Goal: Transaction & Acquisition: Purchase product/service

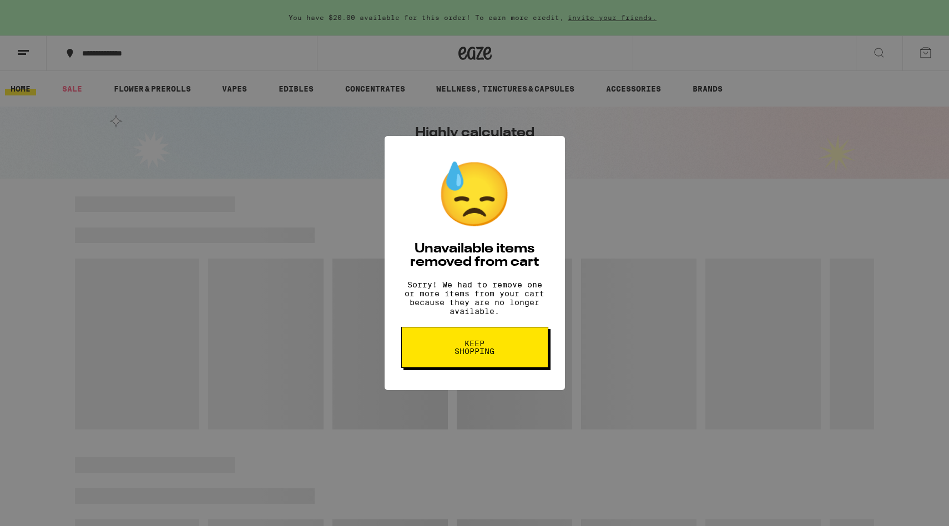
click at [479, 352] on span "Keep Shopping" at bounding box center [474, 348] width 57 height 16
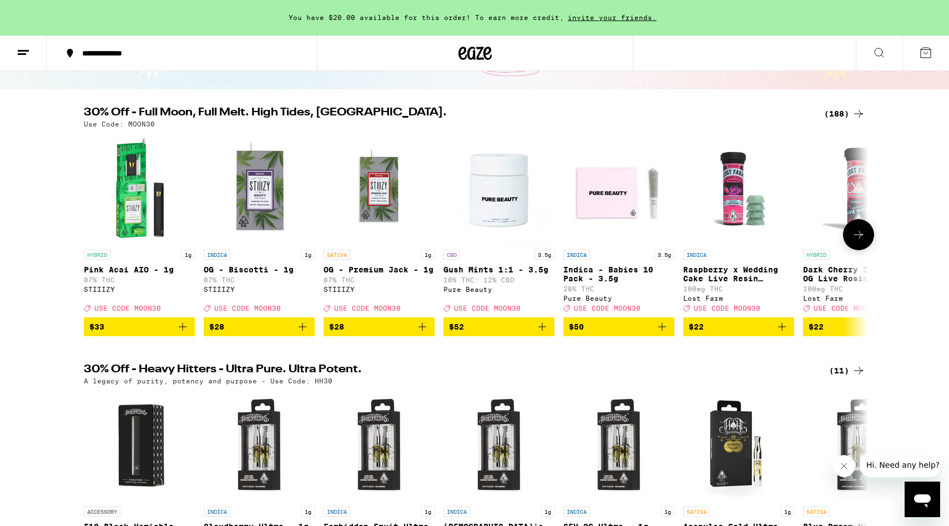
scroll to position [62, 0]
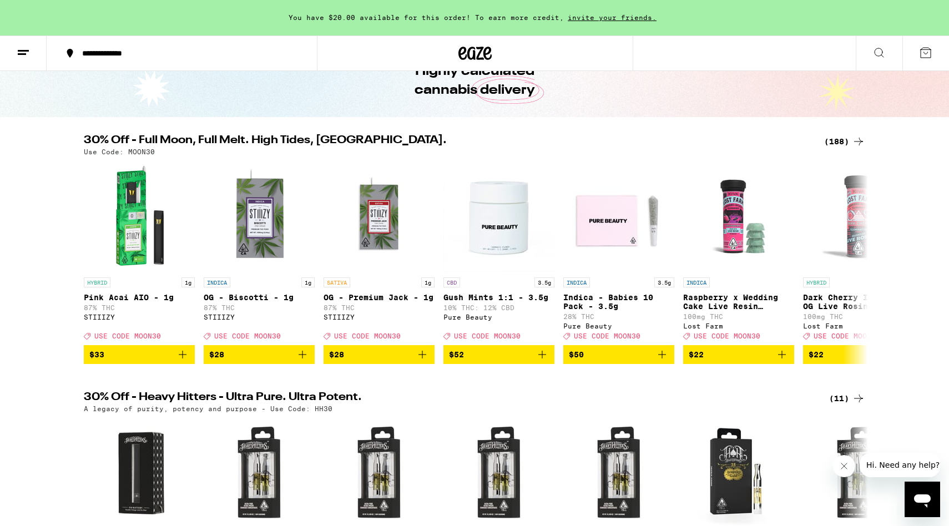
click at [840, 141] on div "(188)" at bounding box center [844, 141] width 41 height 13
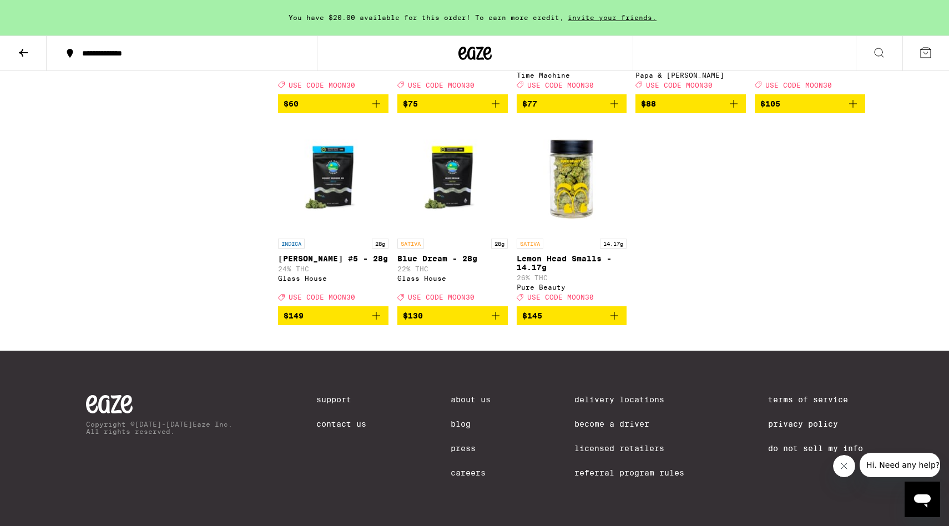
scroll to position [8159, 0]
click at [446, 190] on img "Open page for Blue Dream - 28g from Glass House" at bounding box center [452, 177] width 110 height 111
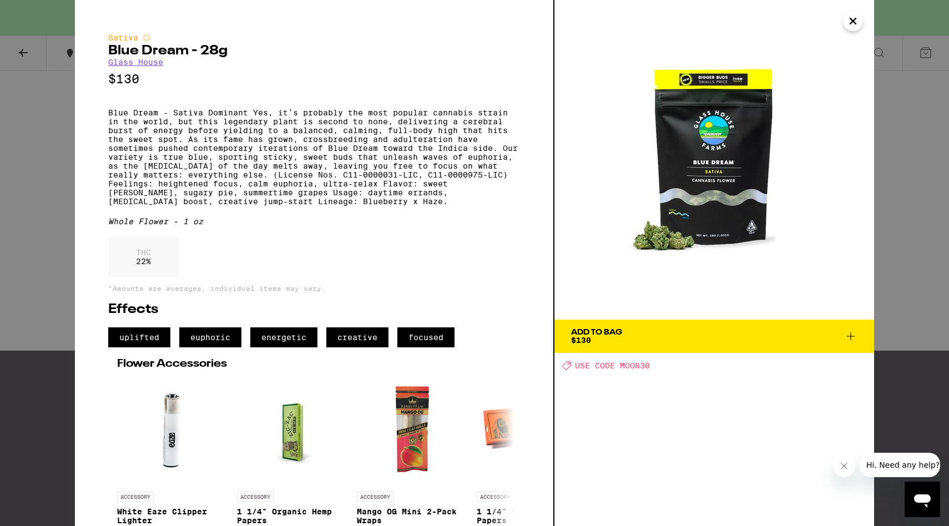
click at [645, 330] on span "Add To Bag $130" at bounding box center [714, 336] width 286 height 16
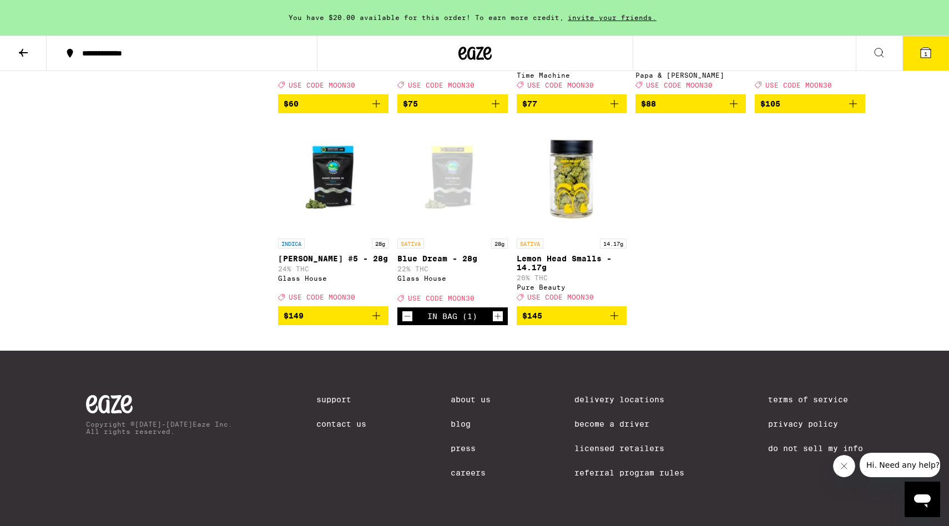
click at [930, 57] on icon at bounding box center [926, 53] width 10 height 10
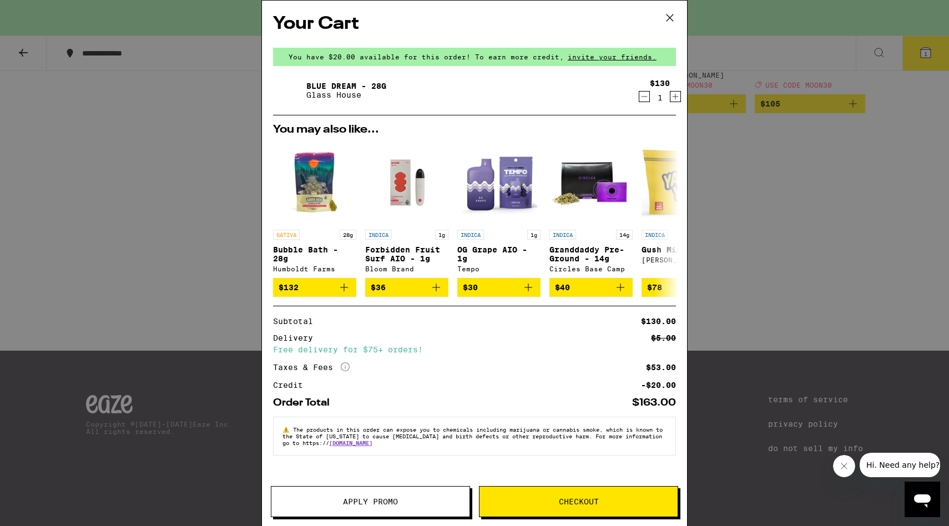
click at [758, 282] on div "Your Cart You have $20.00 available for this order! To earn more credit, invite…" at bounding box center [474, 263] width 949 height 526
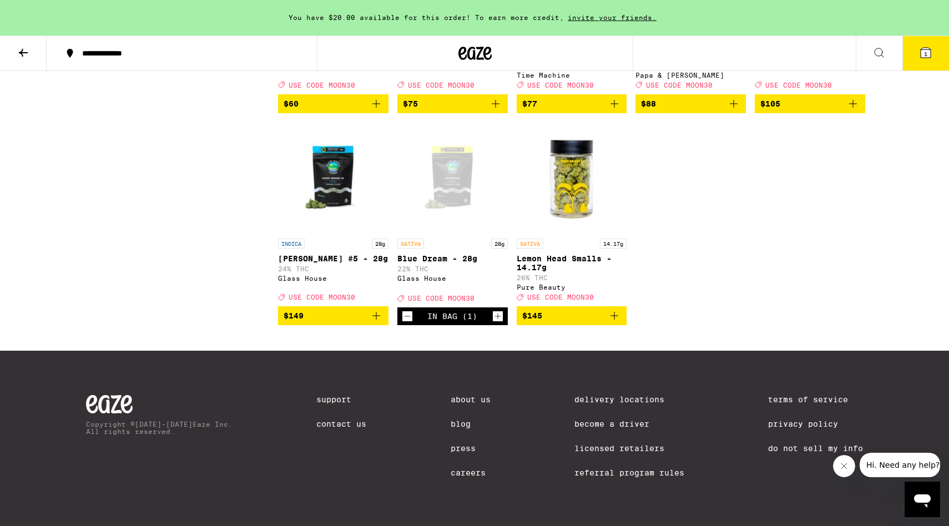
scroll to position [8125, 0]
click at [811, 89] on span "USE CODE MOON30" at bounding box center [798, 85] width 67 height 7
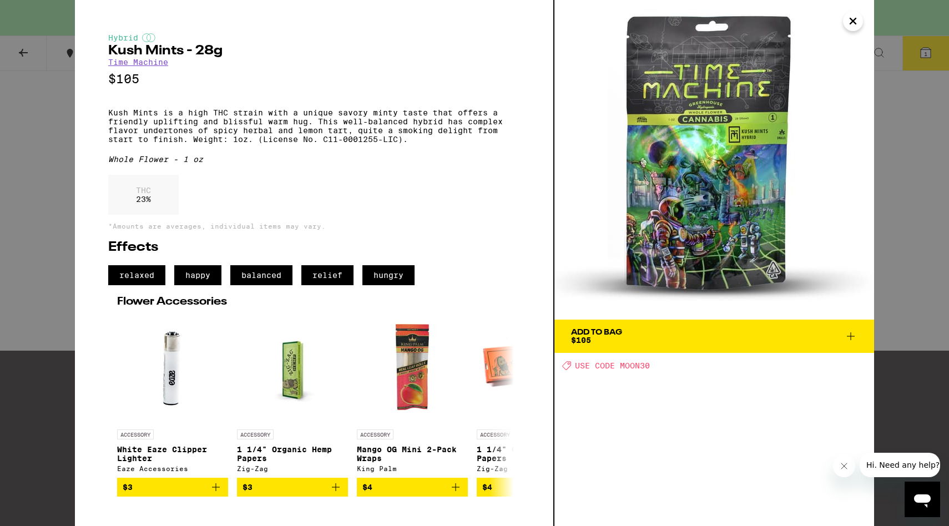
click at [855, 22] on icon "Close" at bounding box center [852, 21] width 13 height 17
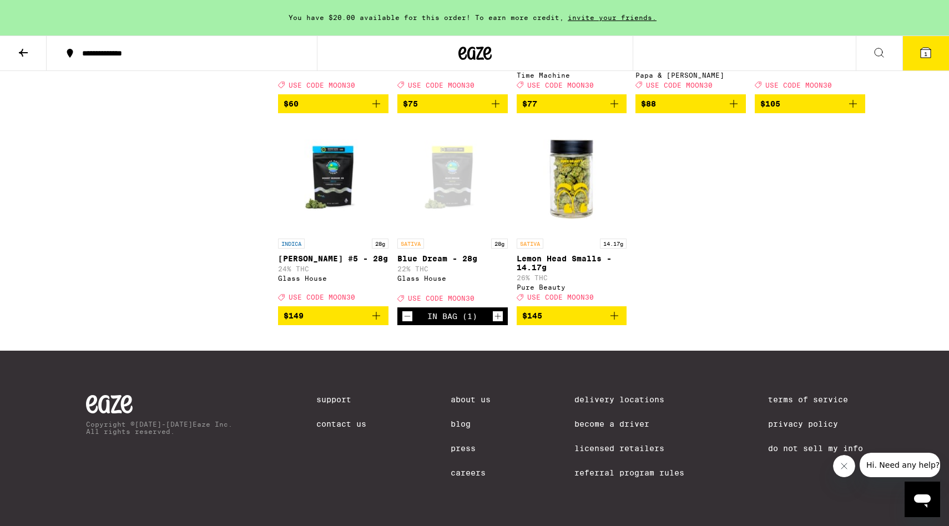
scroll to position [8057, 0]
click at [921, 53] on icon at bounding box center [926, 53] width 10 height 10
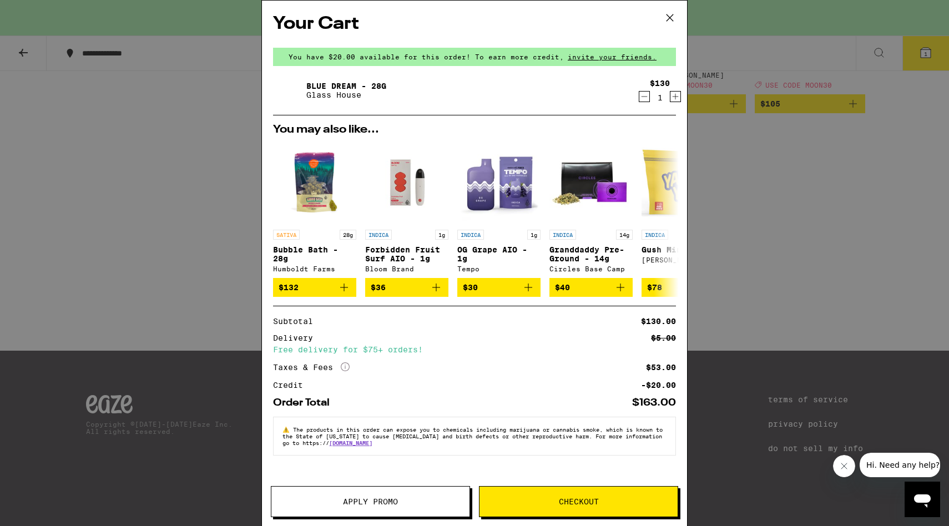
click at [354, 498] on span "Apply Promo" at bounding box center [370, 502] width 55 height 8
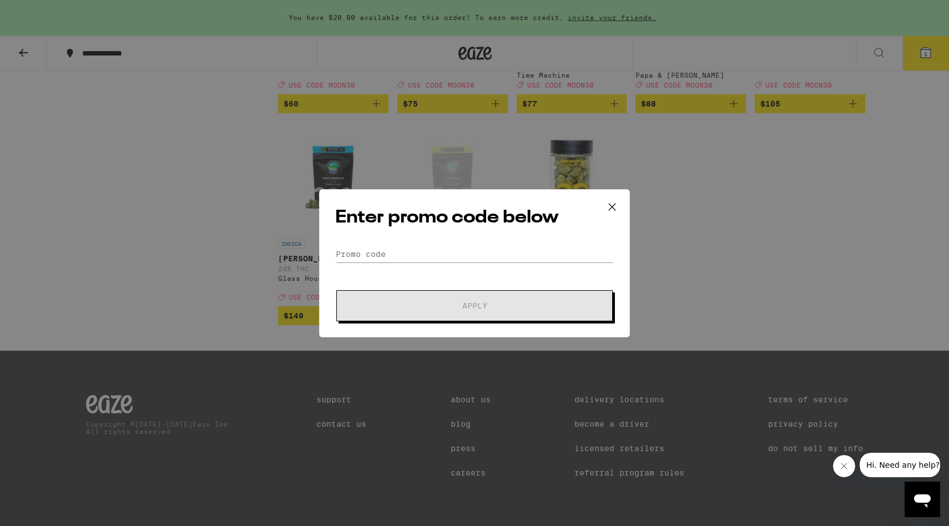
click at [443, 273] on form "Promo Code Apply" at bounding box center [474, 283] width 279 height 75
click at [440, 253] on input "Promo Code" at bounding box center [474, 254] width 279 height 17
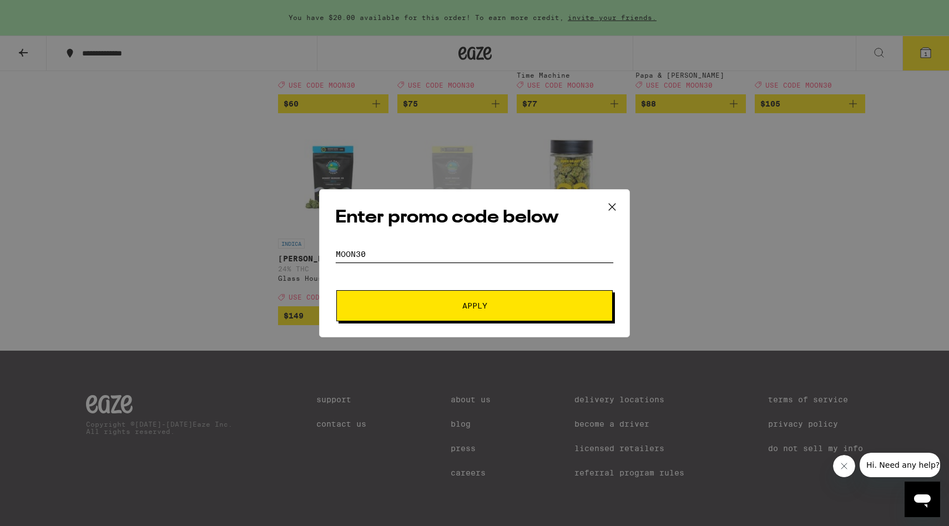
type input "moon30"
click at [336, 290] on button "Apply" at bounding box center [474, 305] width 276 height 31
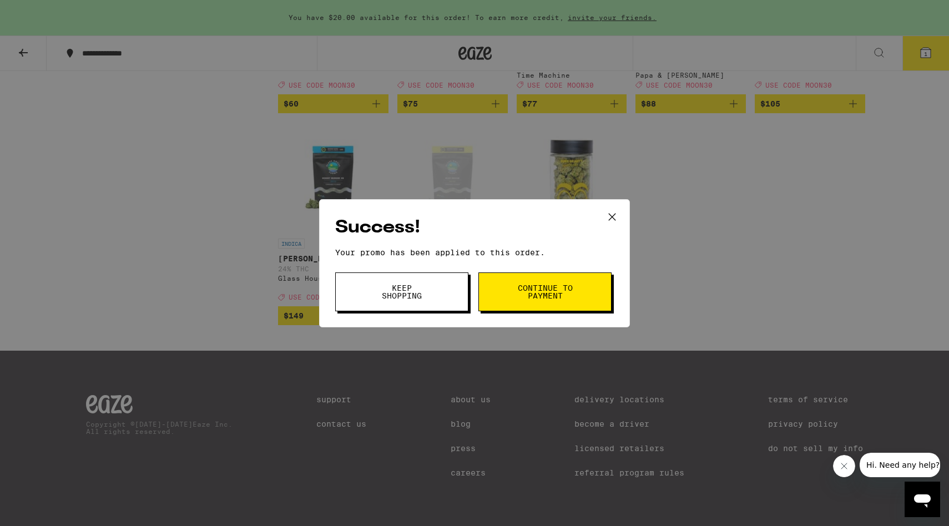
click at [532, 301] on button "Continue to payment" at bounding box center [544, 291] width 133 height 39
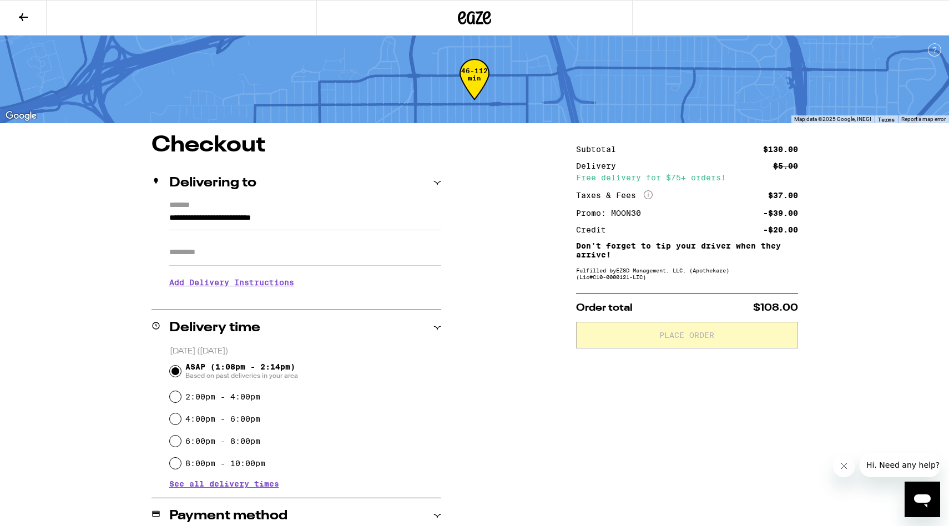
click at [645, 194] on icon "More Info" at bounding box center [648, 194] width 9 height 9
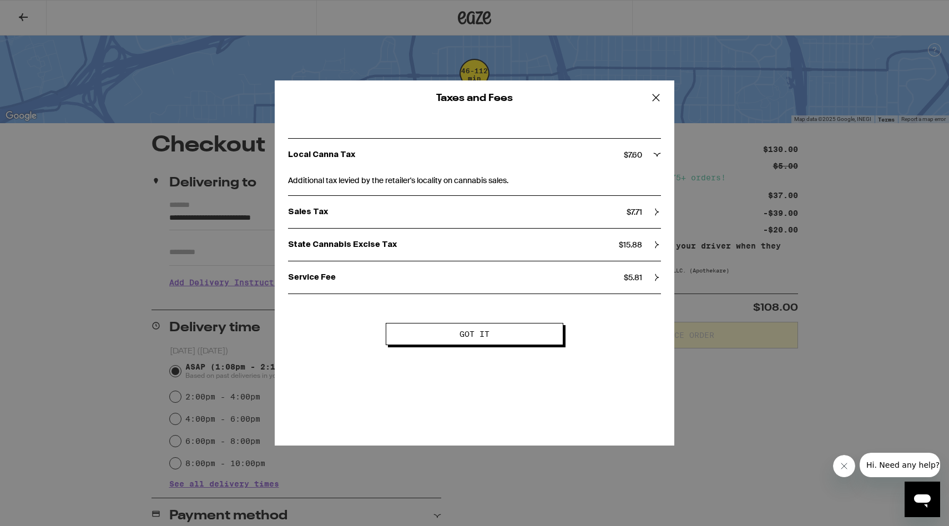
click at [552, 281] on p "Service Fee" at bounding box center [456, 277] width 336 height 10
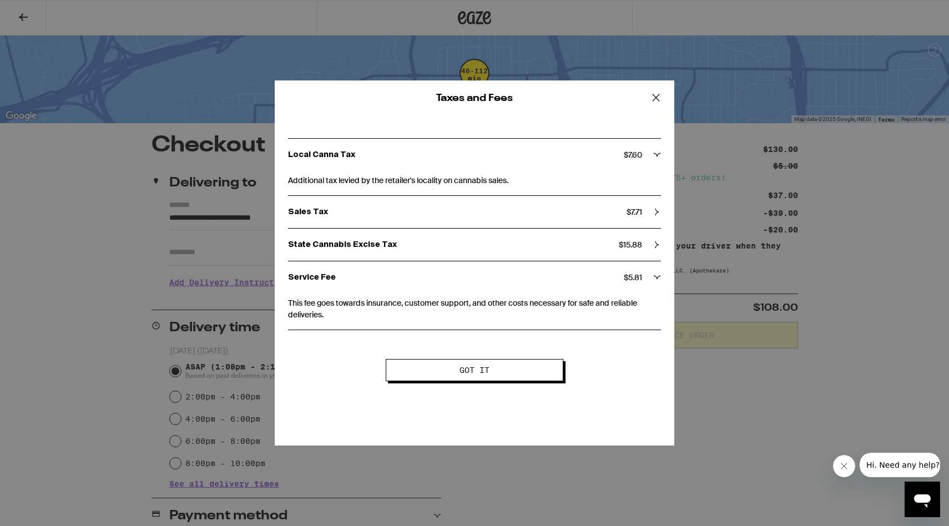
click at [545, 257] on div "State Cannabis Excise Tax $ 15.88" at bounding box center [474, 245] width 373 height 32
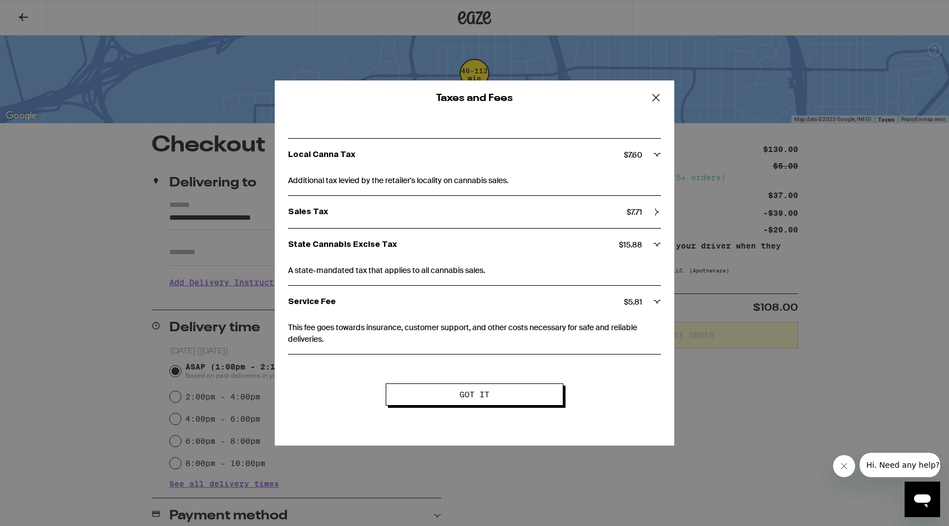
click at [533, 221] on div "Sales Tax $ 7.71" at bounding box center [474, 212] width 373 height 32
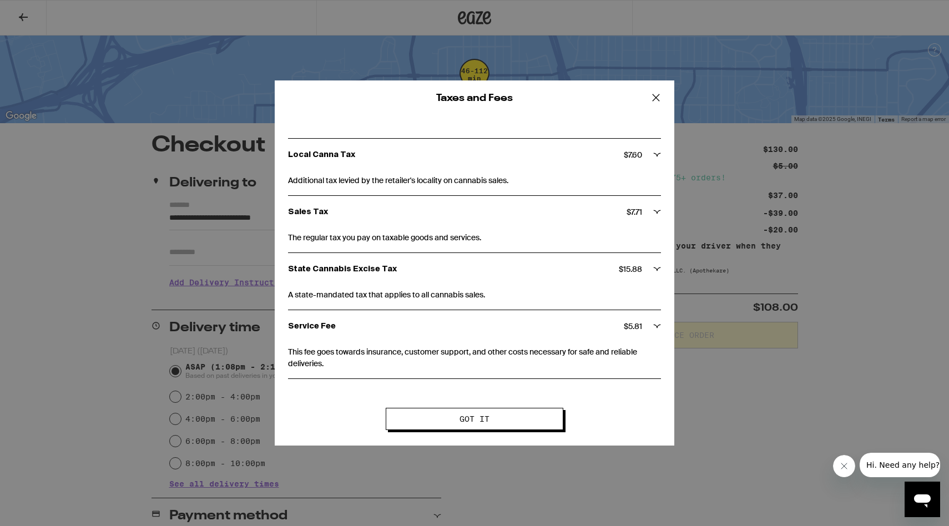
click at [549, 179] on span "Additional tax levied by the retailer's locality on cannabis sales." at bounding box center [474, 179] width 373 height 16
click at [656, 95] on icon at bounding box center [656, 97] width 17 height 17
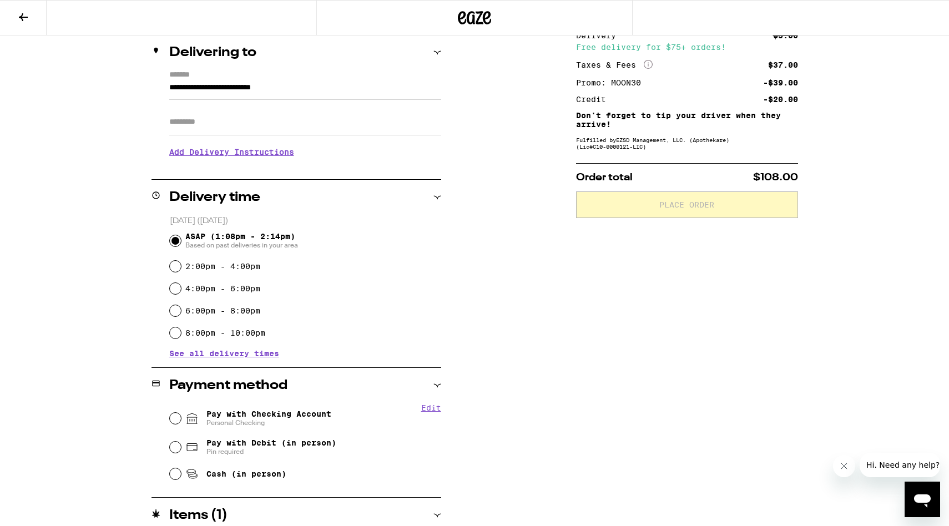
scroll to position [178, 0]
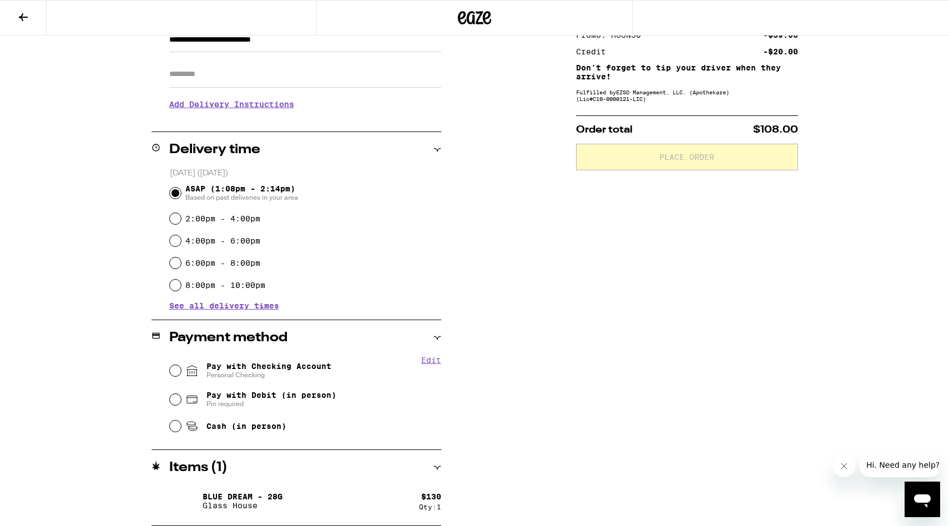
click at [237, 369] on span "Pay with Checking Account Personal Checking" at bounding box center [268, 371] width 125 height 18
click at [181, 369] on input "Pay with Checking Account Personal Checking" at bounding box center [175, 370] width 11 height 11
radio input "true"
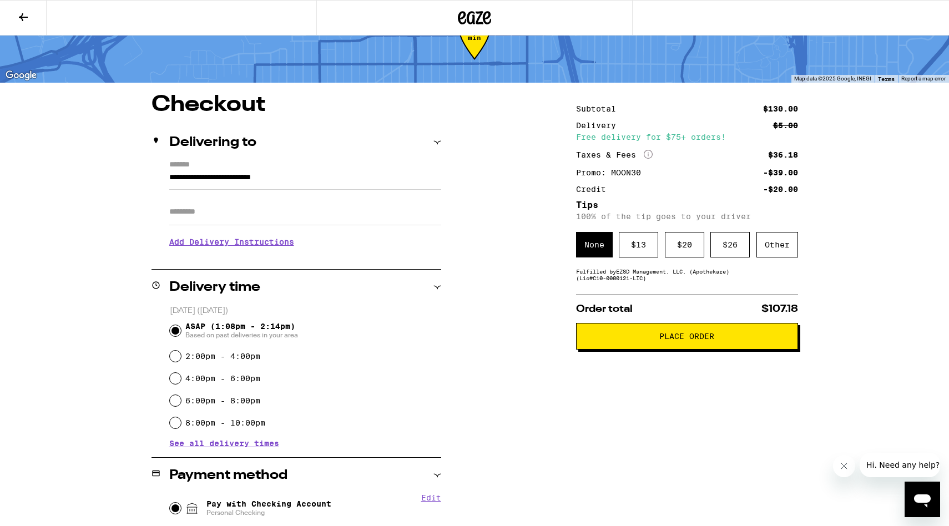
scroll to position [6, 0]
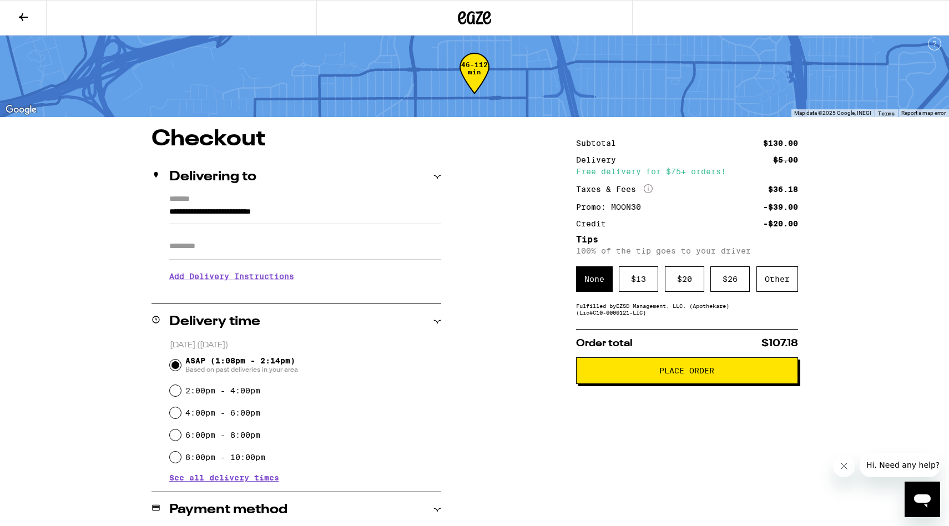
click at [706, 375] on span "Place Order" at bounding box center [686, 371] width 55 height 8
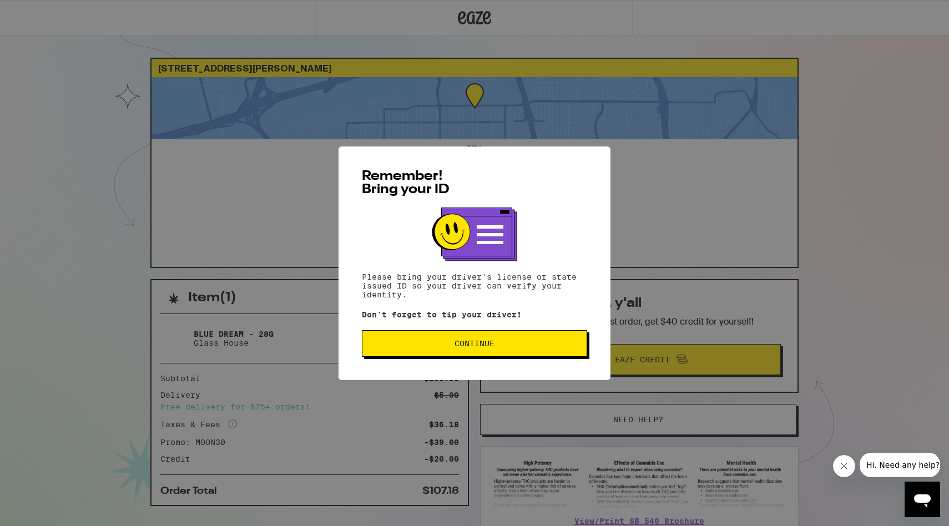
click at [461, 343] on span "Continue" at bounding box center [474, 344] width 40 height 8
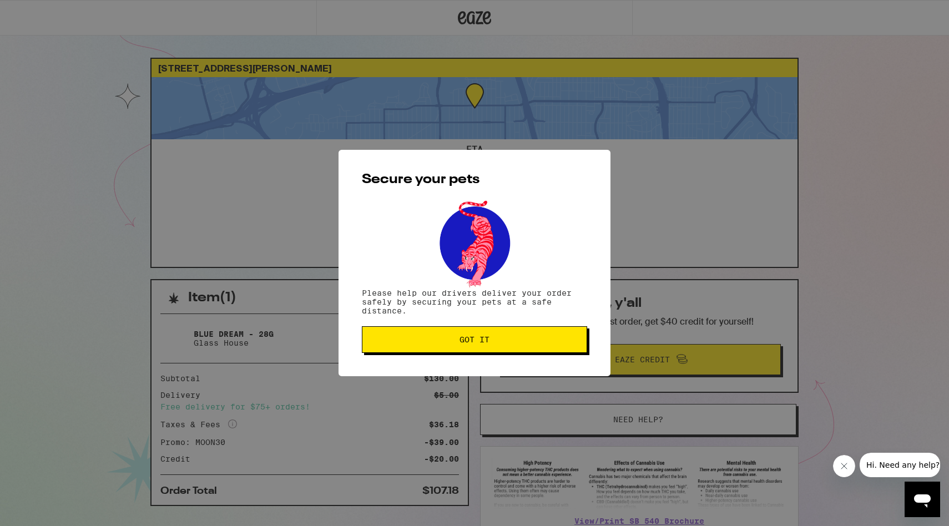
click at [459, 341] on span "Got it" at bounding box center [474, 340] width 30 height 8
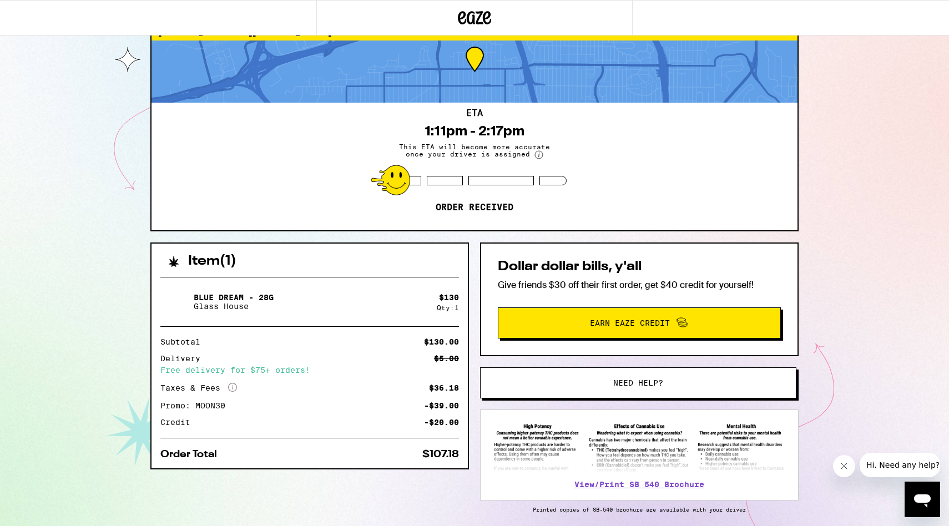
scroll to position [82, 0]
